Goal: Task Accomplishment & Management: Use online tool/utility

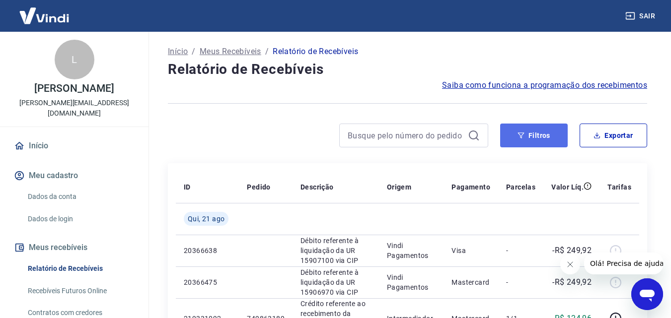
click at [536, 133] on button "Filtros" at bounding box center [534, 136] width 68 height 24
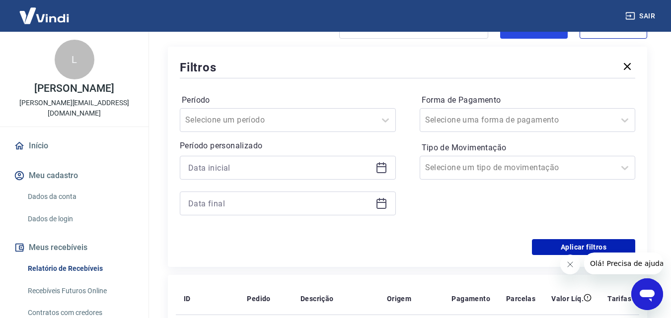
scroll to position [99, 0]
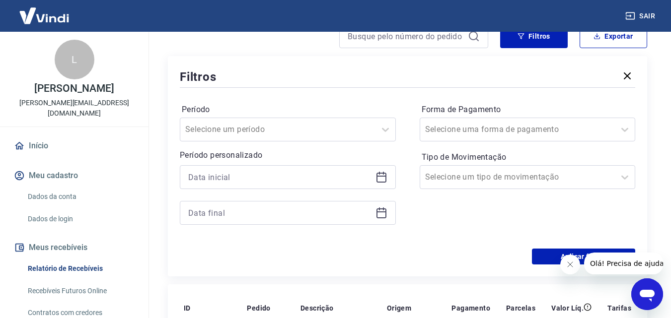
click at [381, 180] on icon at bounding box center [382, 177] width 12 height 12
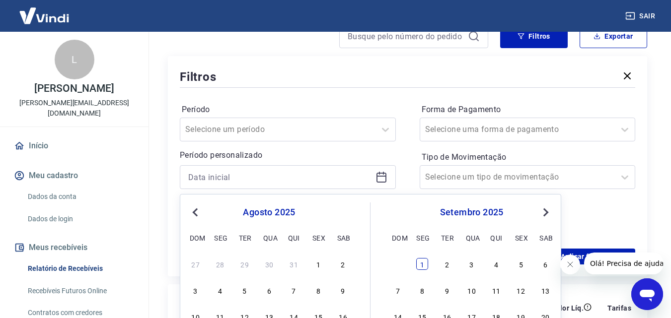
click at [424, 268] on div "1" at bounding box center [422, 264] width 12 height 12
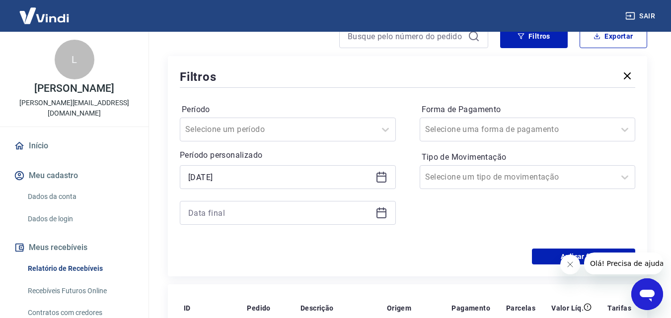
type input "[DATE]"
click at [378, 214] on icon at bounding box center [382, 213] width 12 height 12
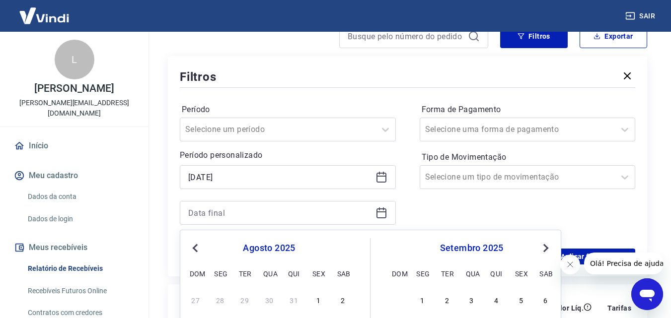
click at [379, 214] on icon at bounding box center [382, 213] width 12 height 12
click at [379, 217] on icon at bounding box center [382, 213] width 12 height 12
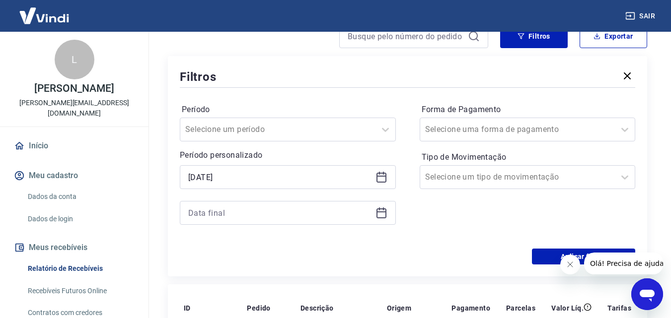
click at [379, 217] on icon at bounding box center [382, 213] width 12 height 12
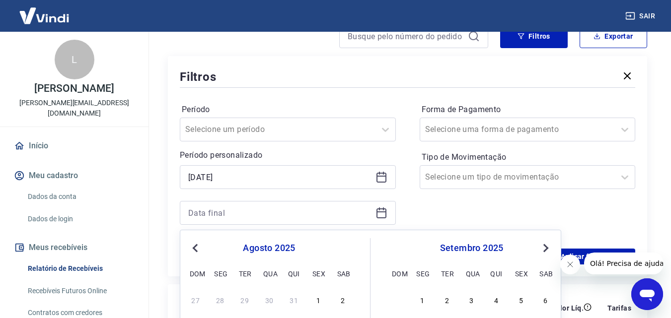
click at [379, 217] on icon at bounding box center [382, 213] width 12 height 12
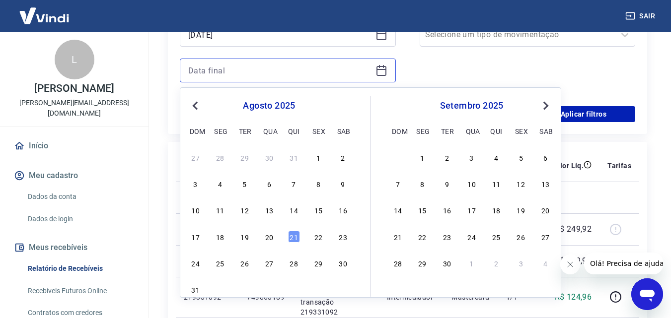
scroll to position [248, 0]
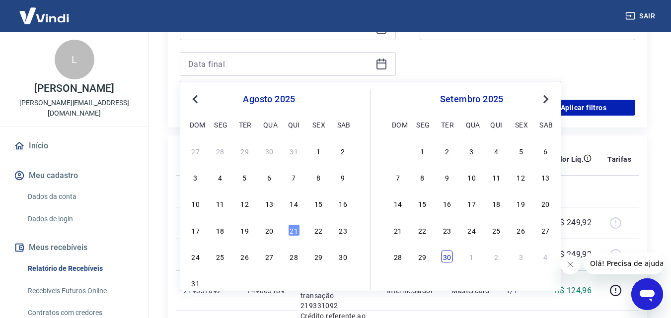
click at [444, 256] on div "30" at bounding box center [447, 257] width 12 height 12
type input "30/09/2025"
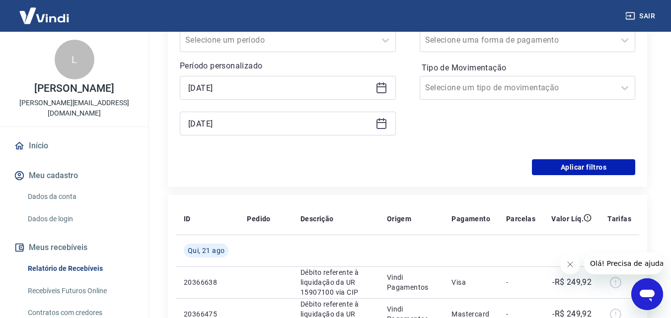
scroll to position [199, 0]
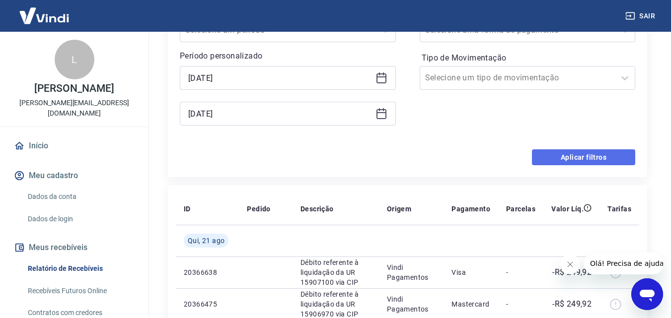
click at [569, 157] on button "Aplicar filtros" at bounding box center [583, 158] width 103 height 16
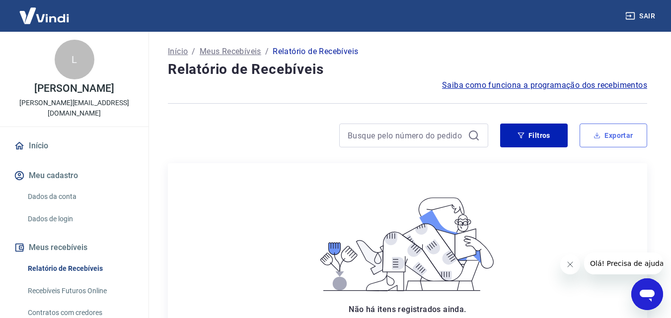
click at [613, 132] on button "Exportar" at bounding box center [614, 136] width 68 height 24
type input "[DATE]"
type input "30/09/2025"
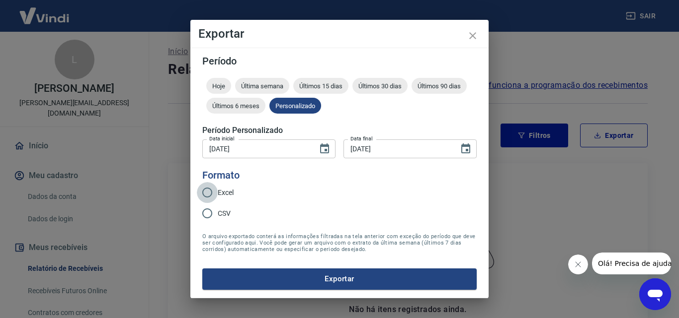
click at [207, 192] on input "Excel" at bounding box center [207, 192] width 21 height 21
radio input "true"
click at [340, 278] on button "Exportar" at bounding box center [339, 279] width 274 height 21
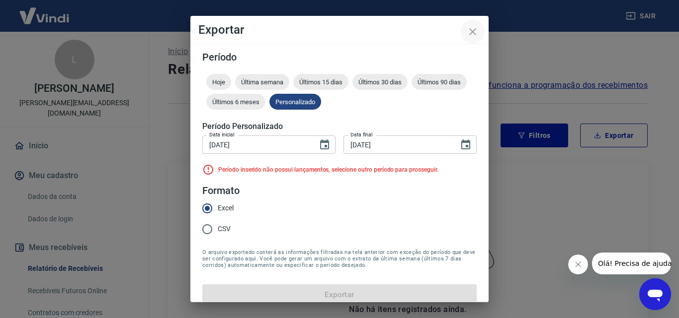
click at [472, 31] on icon "close" at bounding box center [472, 31] width 7 height 7
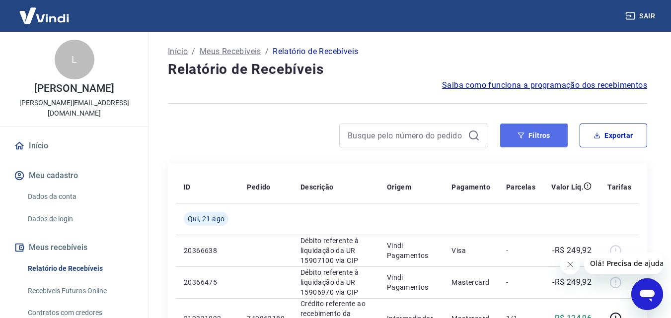
click at [535, 133] on button "Filtros" at bounding box center [534, 136] width 68 height 24
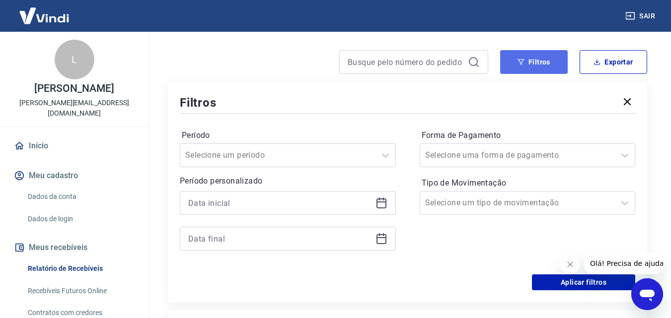
scroll to position [99, 0]
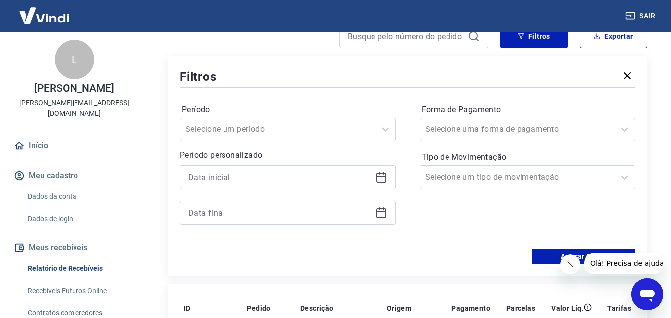
click at [379, 181] on icon at bounding box center [382, 177] width 12 height 12
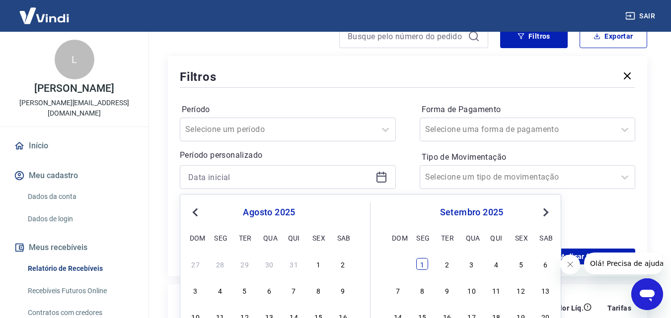
click at [421, 267] on div "1" at bounding box center [422, 264] width 12 height 12
type input "[DATE]"
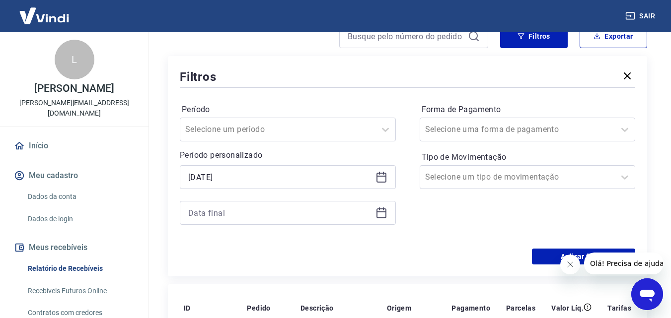
click at [381, 213] on icon at bounding box center [382, 213] width 12 height 12
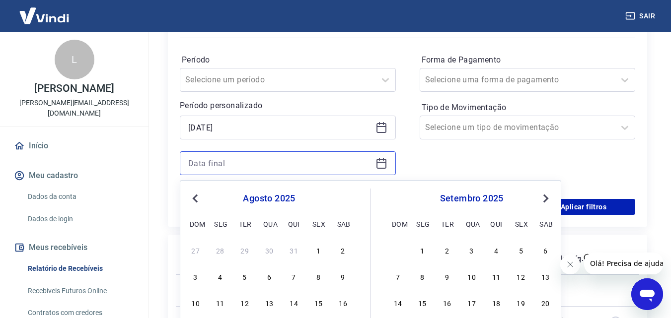
scroll to position [199, 0]
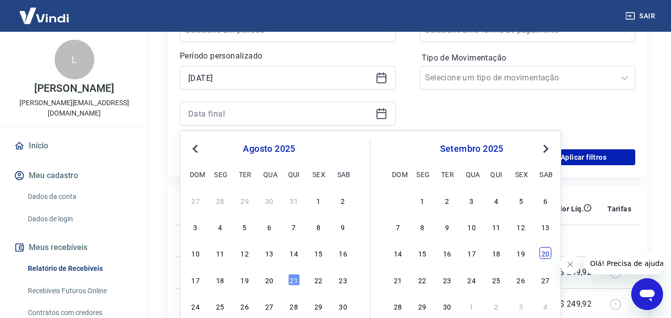
click at [547, 255] on div "20" at bounding box center [545, 253] width 12 height 12
type input "[DATE]"
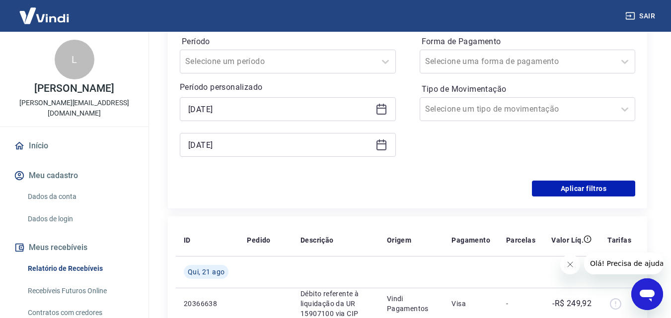
scroll to position [149, 0]
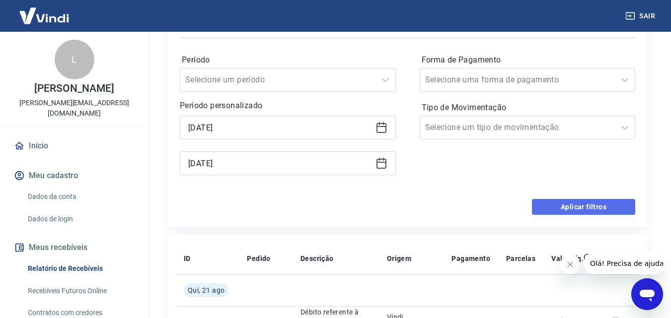
click at [576, 207] on button "Aplicar filtros" at bounding box center [583, 207] width 103 height 16
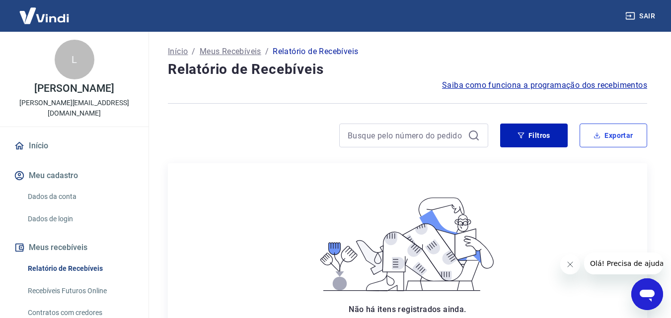
click at [614, 134] on button "Exportar" at bounding box center [614, 136] width 68 height 24
type input "[DATE]"
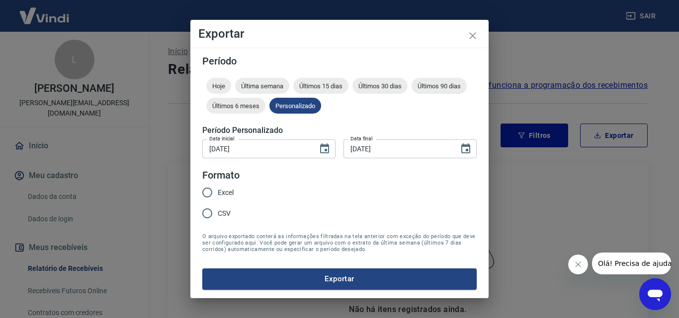
click at [208, 195] on input "Excel" at bounding box center [207, 192] width 21 height 21
radio input "true"
click at [323, 277] on button "Exportar" at bounding box center [339, 279] width 274 height 21
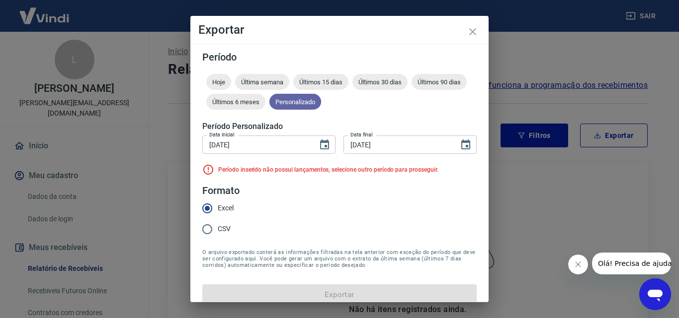
click at [321, 102] on span "Personalizado" at bounding box center [295, 101] width 52 height 7
click at [321, 100] on span "Personalizado" at bounding box center [295, 101] width 52 height 7
click at [475, 33] on icon "close" at bounding box center [472, 32] width 12 height 12
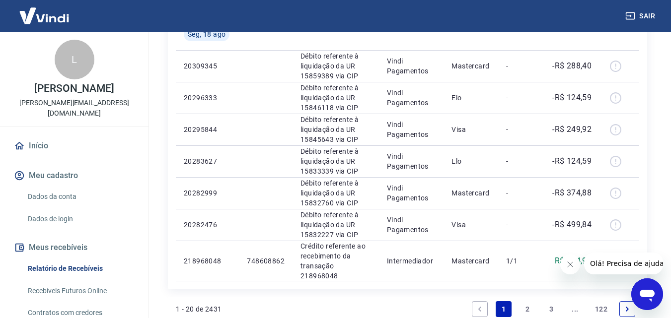
scroll to position [680, 0]
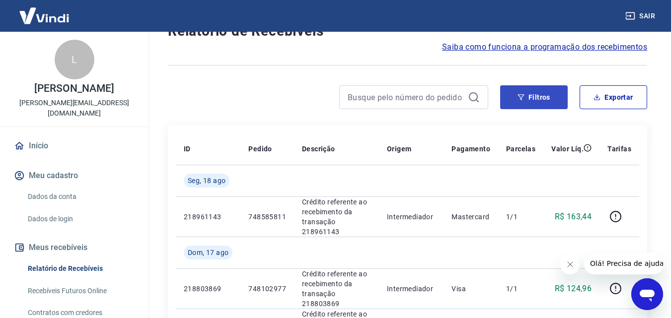
scroll to position [50, 0]
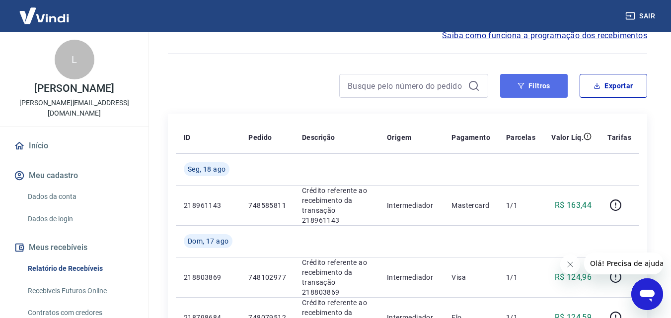
click at [530, 87] on button "Filtros" at bounding box center [534, 86] width 68 height 24
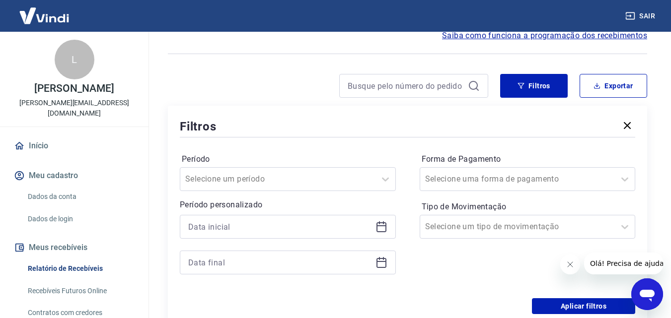
click at [379, 227] on icon at bounding box center [382, 227] width 12 height 12
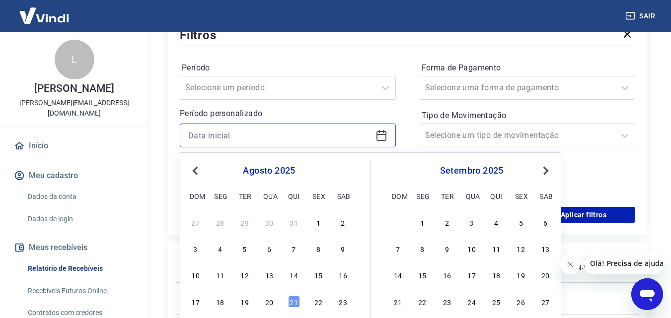
scroll to position [149, 0]
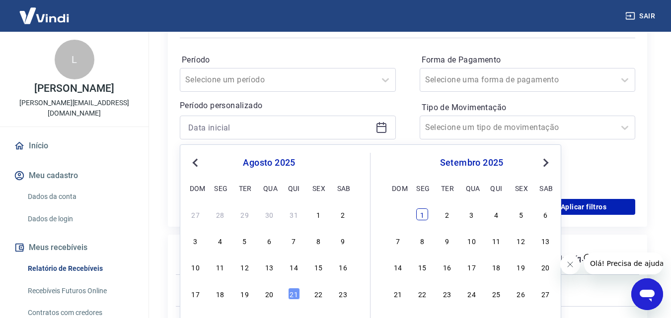
click at [419, 215] on div "1" at bounding box center [422, 215] width 12 height 12
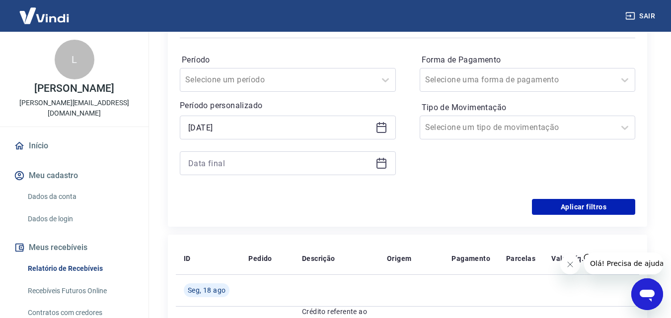
type input "[DATE]"
click at [383, 161] on icon at bounding box center [382, 163] width 12 height 12
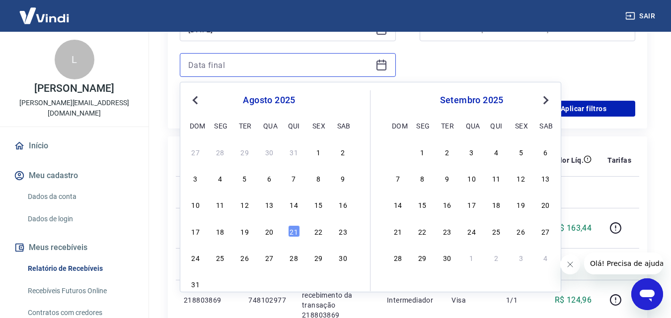
scroll to position [248, 0]
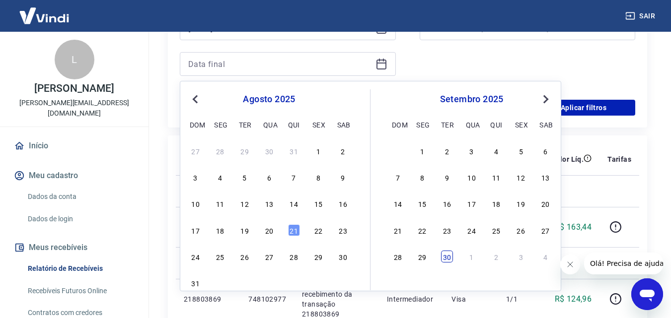
click at [448, 260] on div "30" at bounding box center [447, 257] width 12 height 12
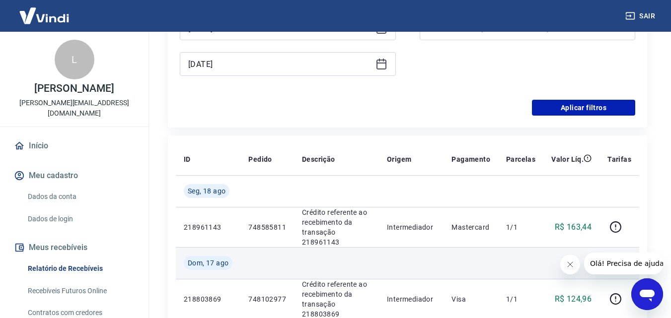
type input "30/09/2025"
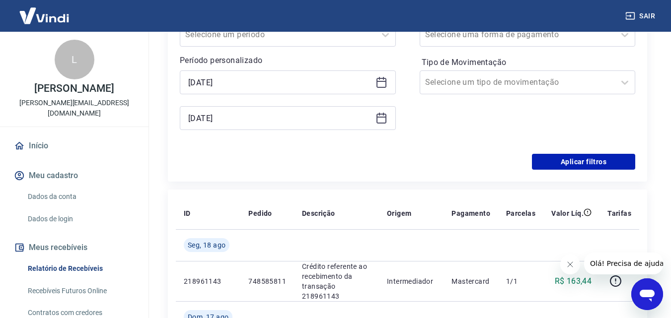
scroll to position [199, 0]
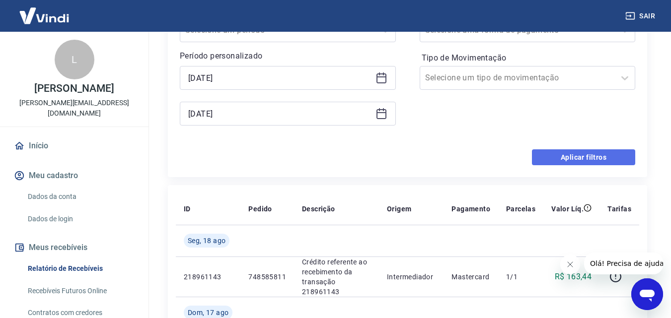
click at [569, 155] on button "Aplicar filtros" at bounding box center [583, 158] width 103 height 16
